Goal: Information Seeking & Learning: Understand process/instructions

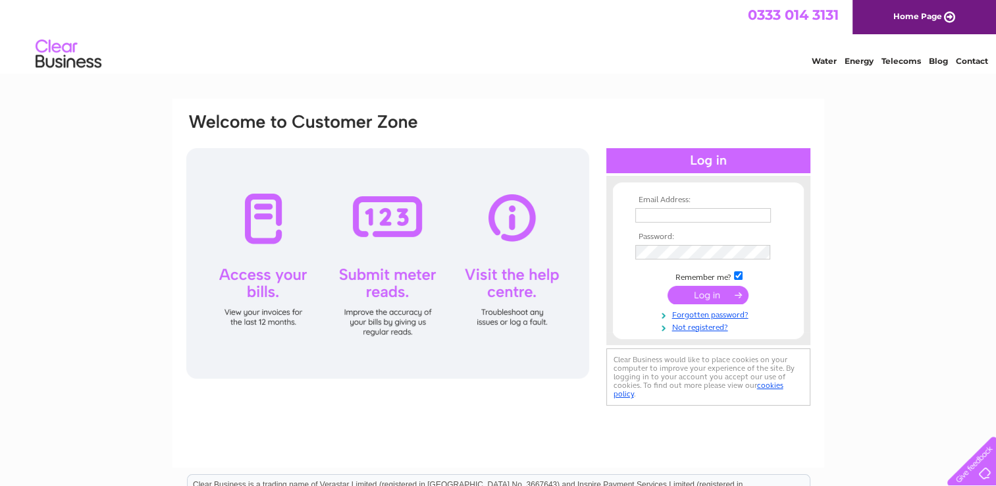
type input "elaine@decidedly.co.uk"
click at [728, 297] on input "submit" at bounding box center [708, 295] width 81 height 18
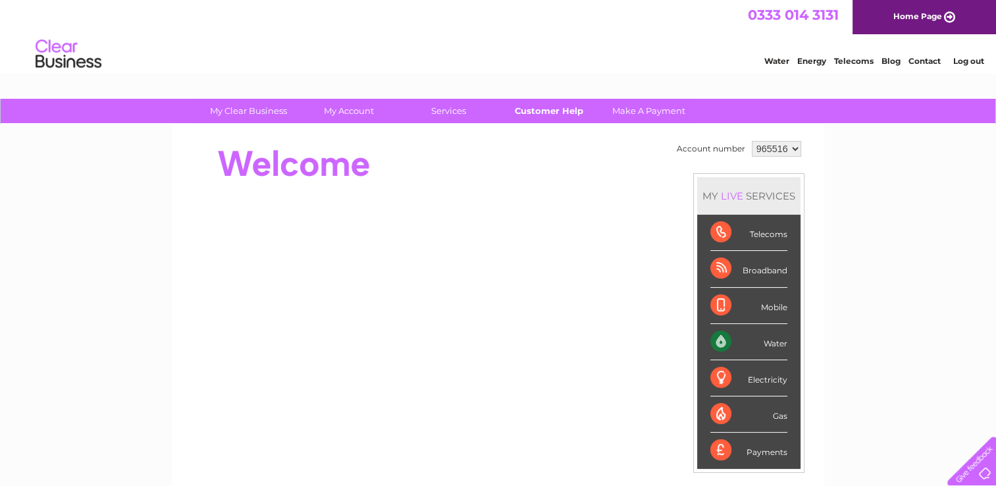
click at [562, 109] on link "Customer Help" at bounding box center [548, 111] width 109 height 24
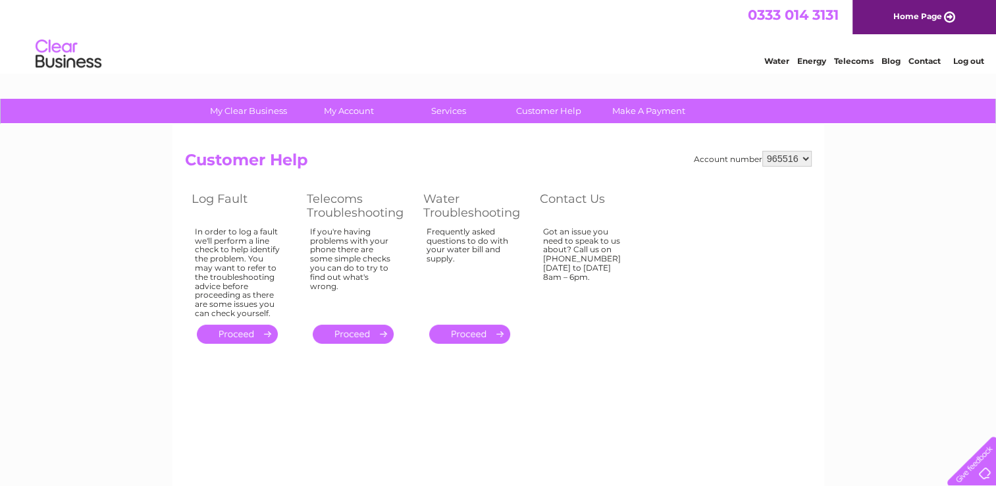
click at [479, 340] on link "." at bounding box center [469, 334] width 81 height 19
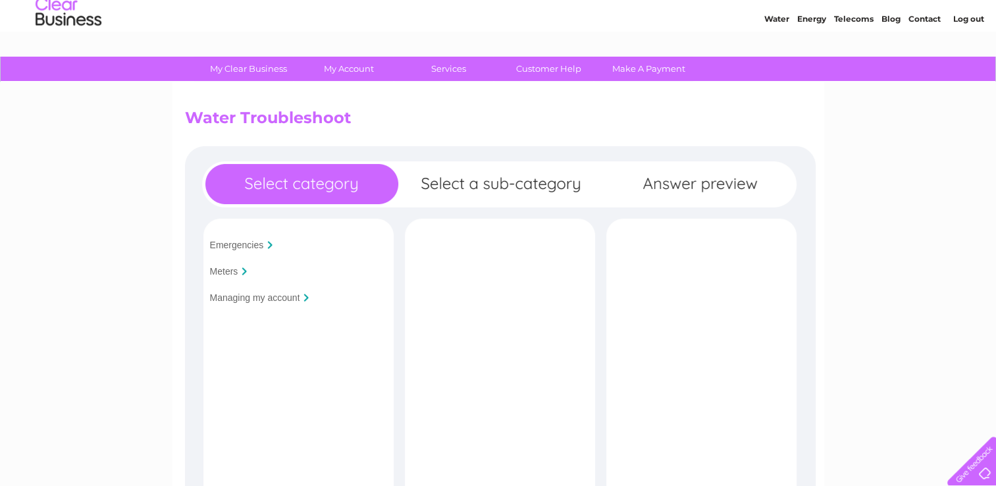
scroll to position [66, 0]
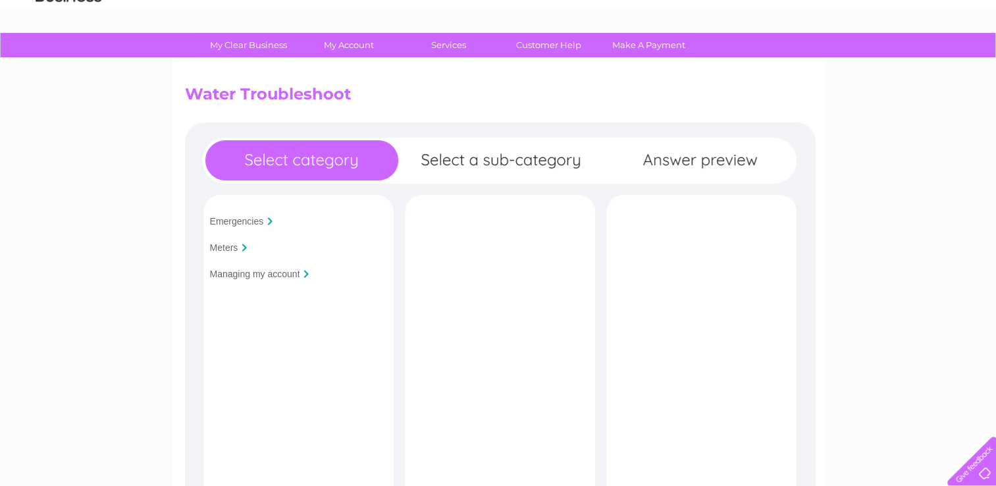
click at [252, 220] on input "Emergencies" at bounding box center [237, 221] width 54 height 11
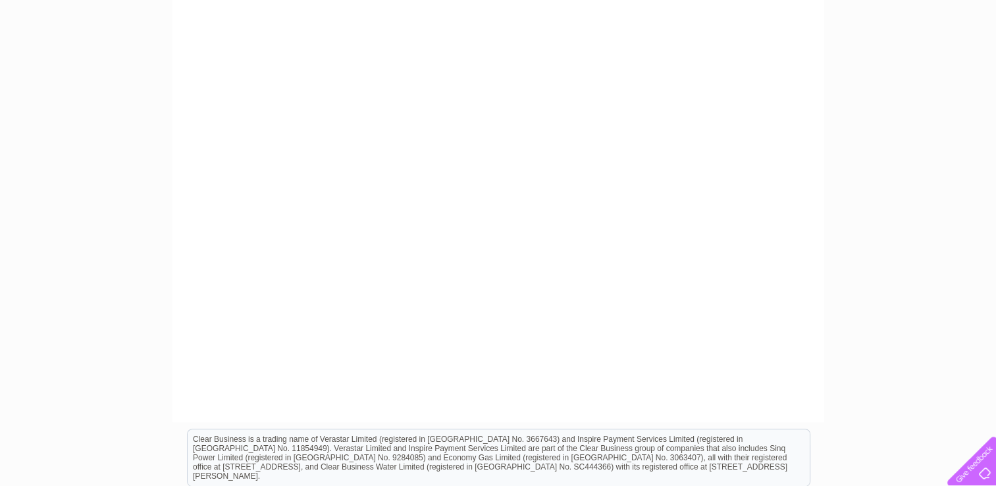
scroll to position [0, 0]
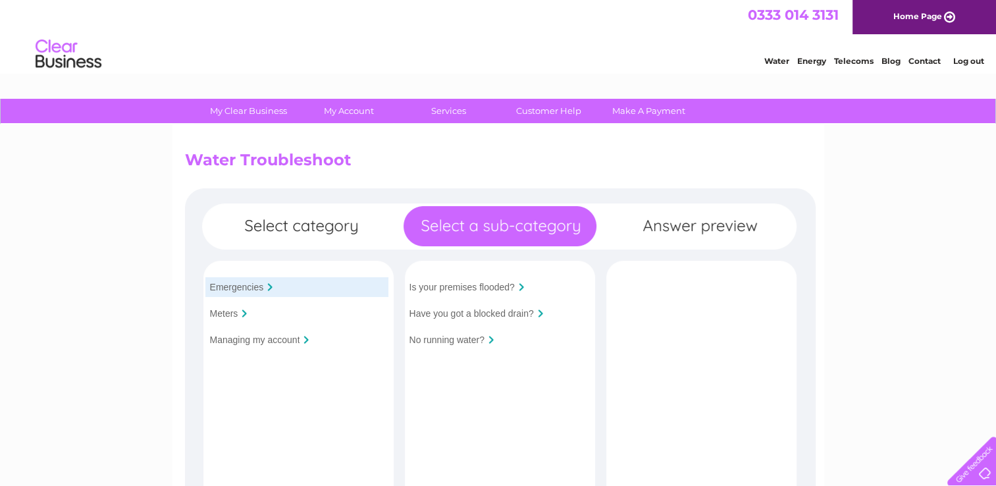
click at [242, 315] on div at bounding box center [244, 313] width 5 height 8
click at [228, 315] on input "Meters" at bounding box center [224, 313] width 28 height 11
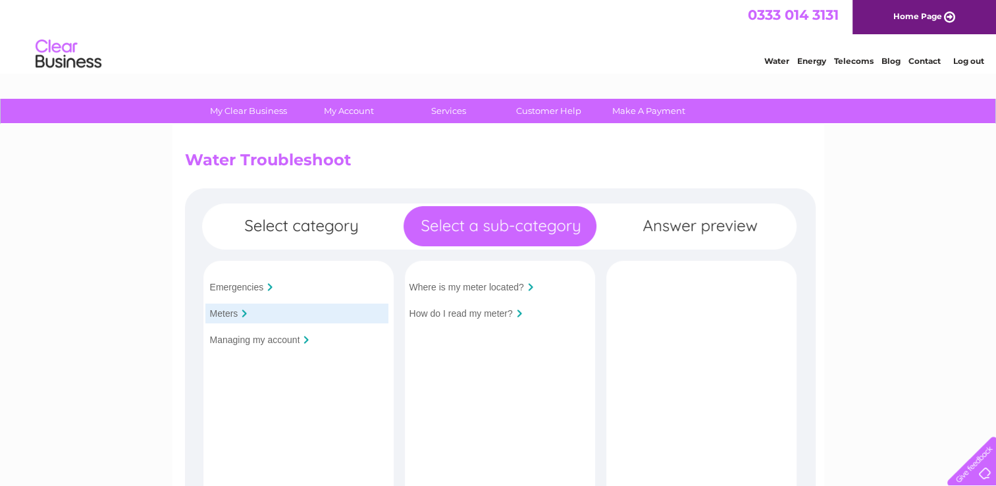
click at [509, 288] on input "Where is my meter located?" at bounding box center [467, 287] width 115 height 11
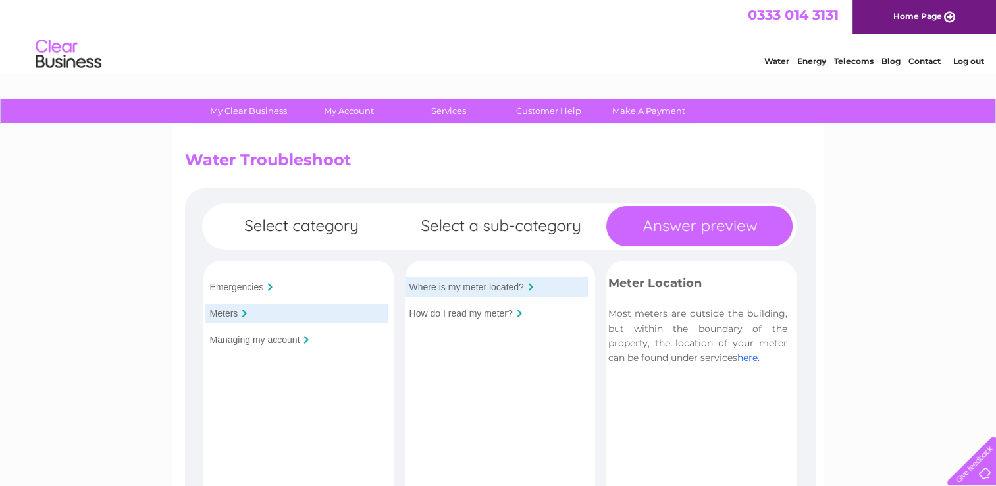
click at [748, 355] on link "here" at bounding box center [747, 358] width 20 height 12
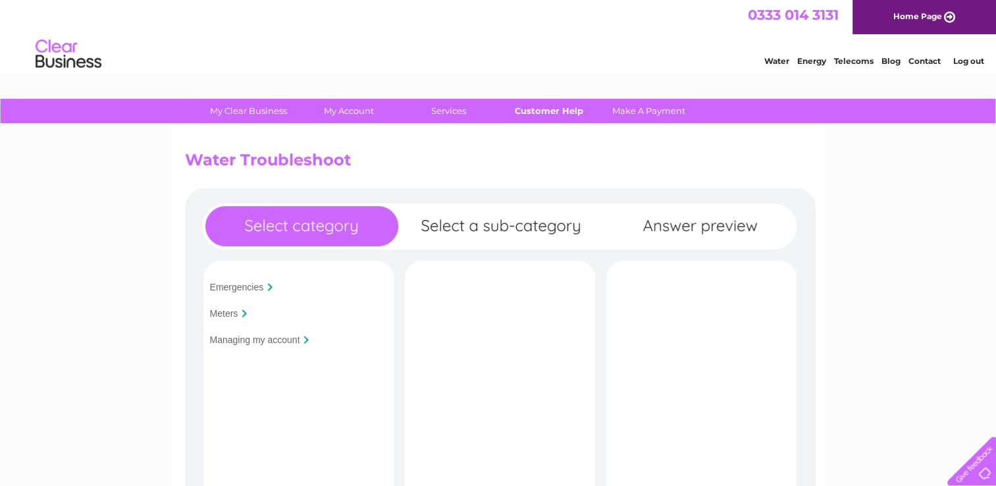
click at [530, 109] on link "Customer Help" at bounding box center [548, 111] width 109 height 24
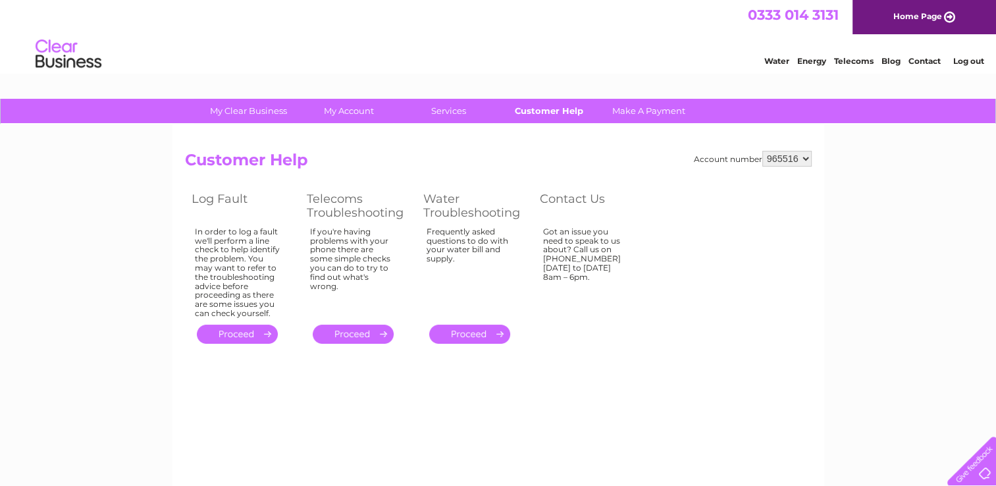
click at [579, 115] on link "Customer Help" at bounding box center [548, 111] width 109 height 24
click at [487, 333] on link "." at bounding box center [469, 334] width 81 height 19
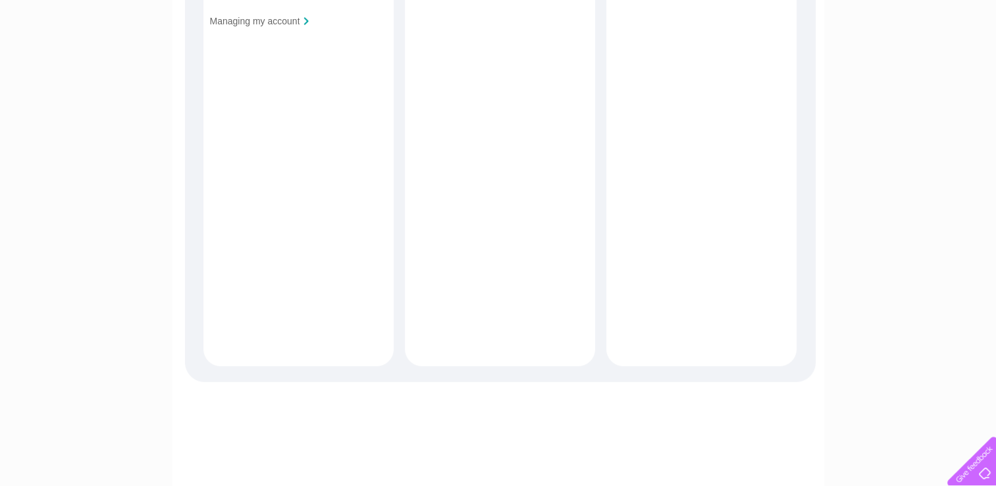
scroll to position [66, 0]
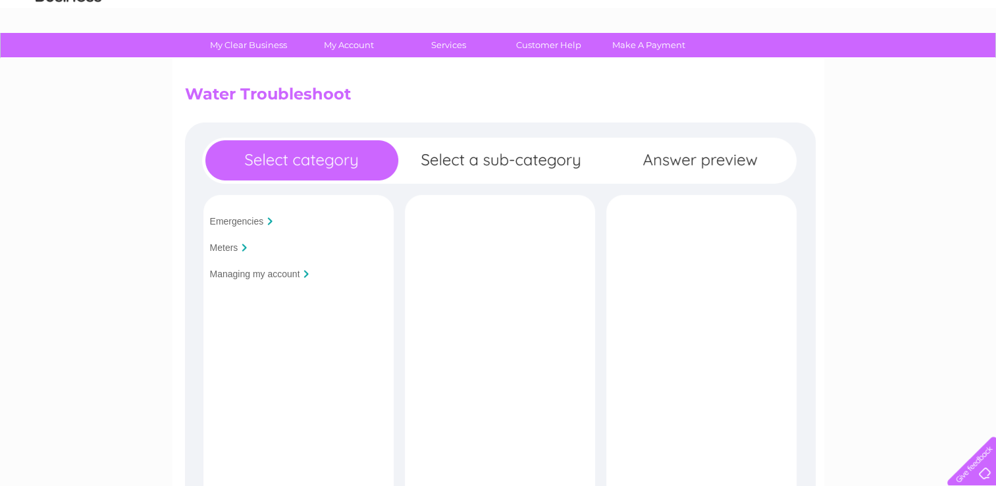
click at [244, 217] on input "Emergencies" at bounding box center [237, 221] width 54 height 11
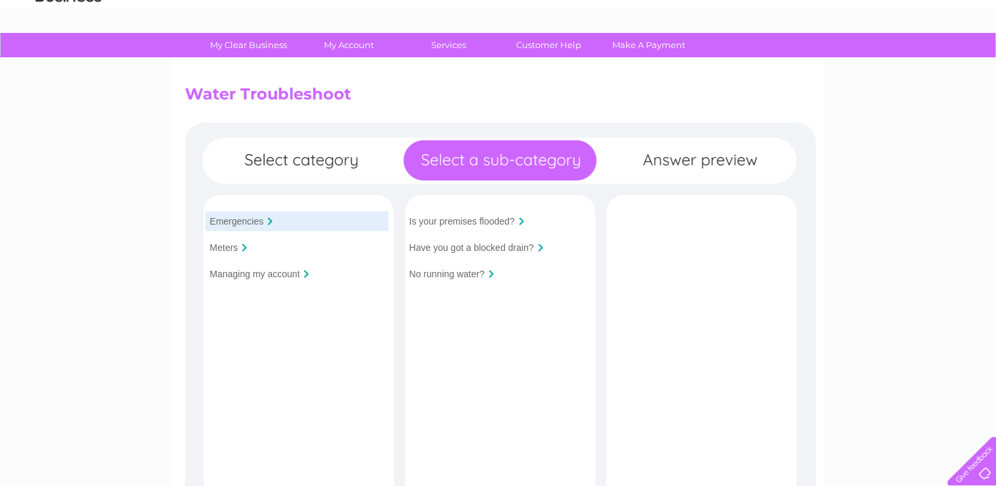
click at [466, 221] on input "Is your premises flooded?" at bounding box center [462, 221] width 105 height 11
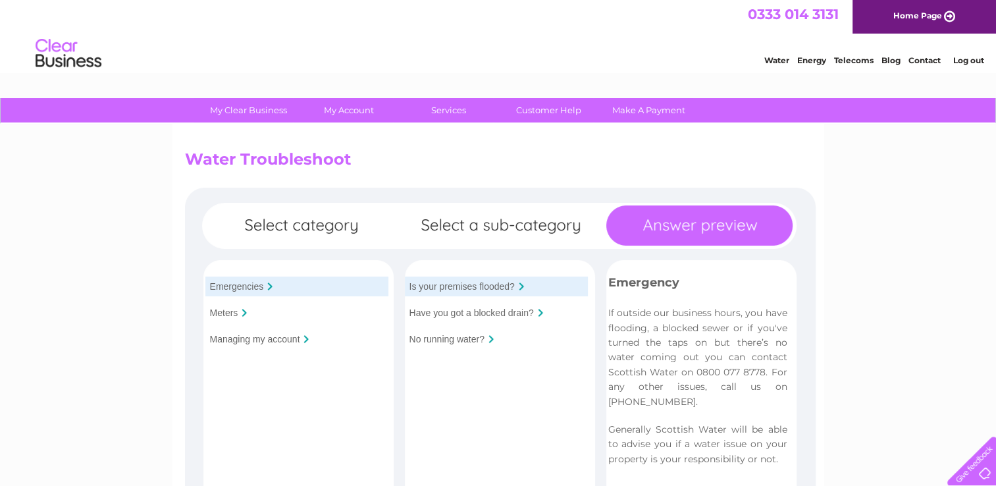
scroll to position [0, 0]
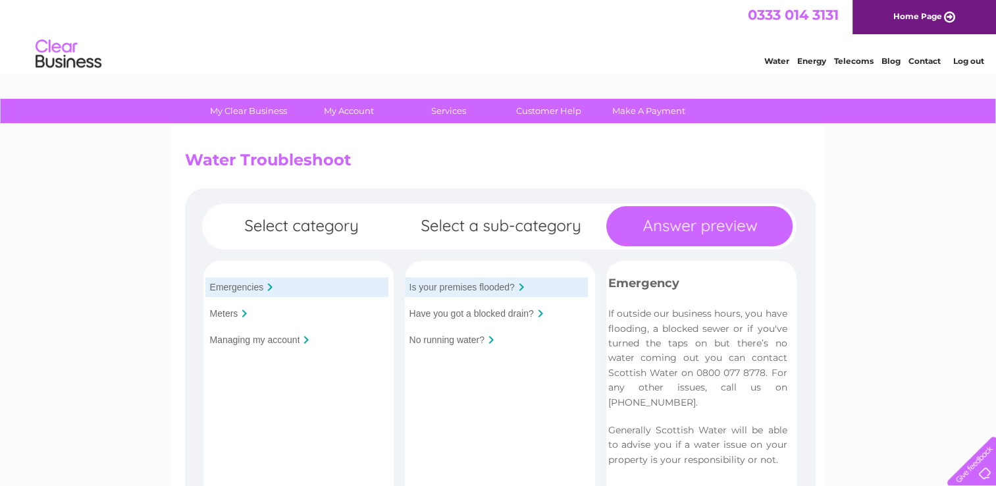
click at [775, 63] on link "Water" at bounding box center [776, 61] width 25 height 10
